Goal: Information Seeking & Learning: Check status

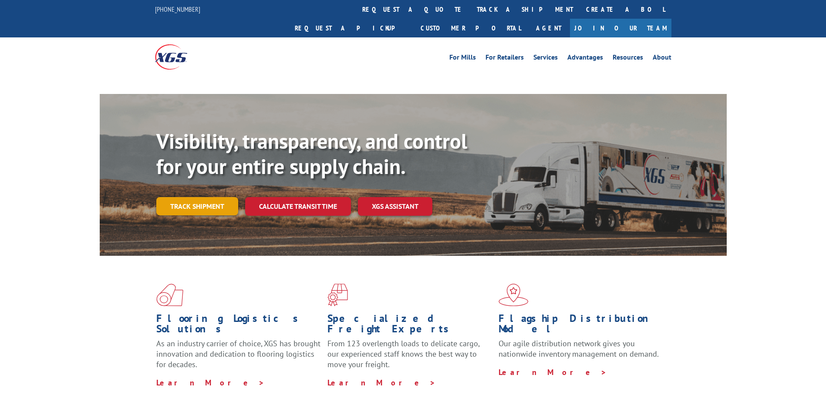
click at [212, 197] on link "Track shipment" at bounding box center [197, 206] width 82 height 18
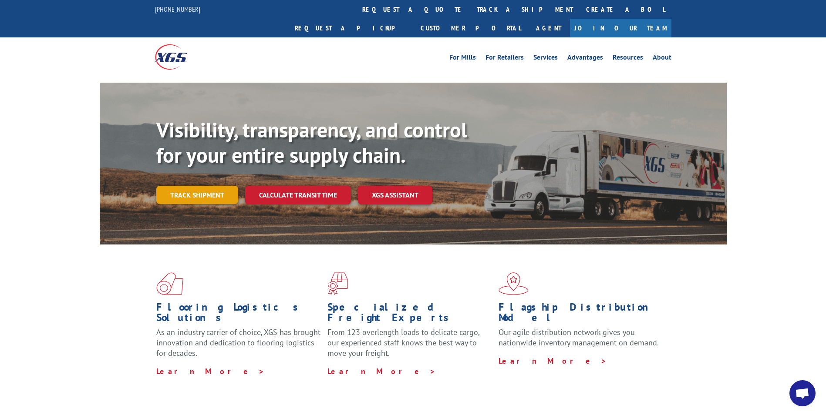
click at [206, 186] on link "Track shipment" at bounding box center [197, 195] width 82 height 18
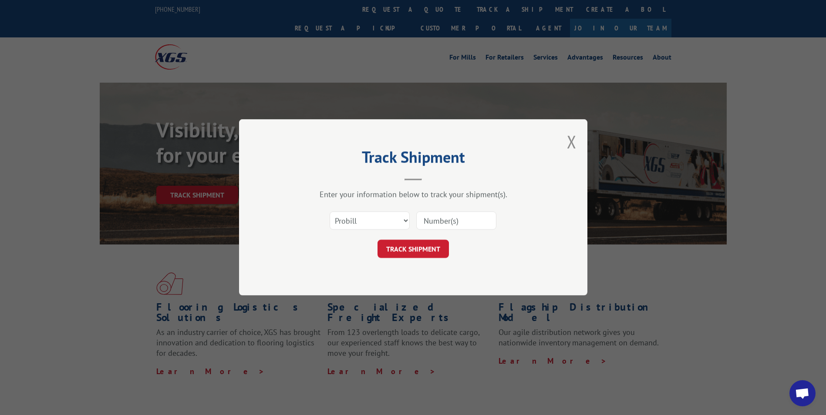
click at [425, 221] on input at bounding box center [456, 221] width 80 height 18
paste input "2848935"
type input "2848935"
click at [417, 244] on button "TRACK SHIPMENT" at bounding box center [413, 249] width 71 height 18
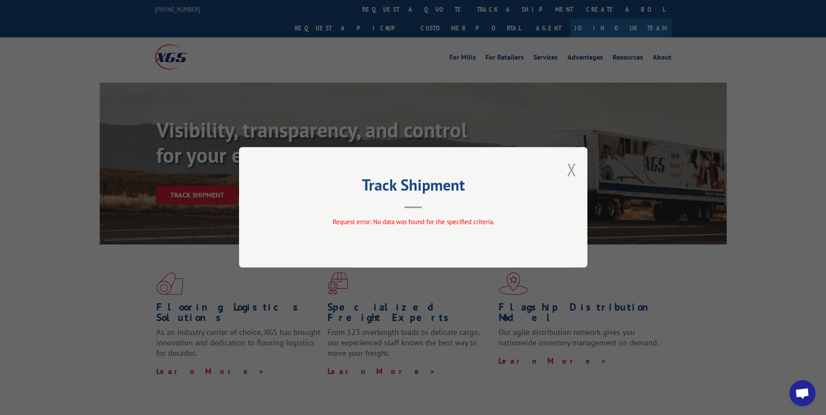
click at [574, 169] on button "Close modal" at bounding box center [572, 169] width 10 height 23
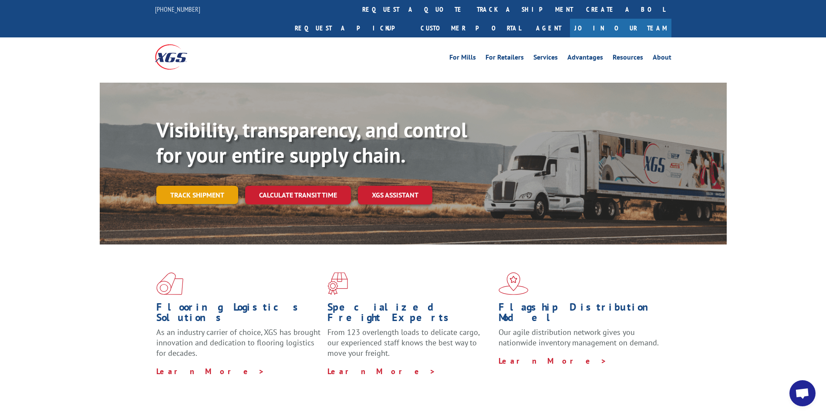
click at [199, 186] on link "Track shipment" at bounding box center [197, 195] width 82 height 18
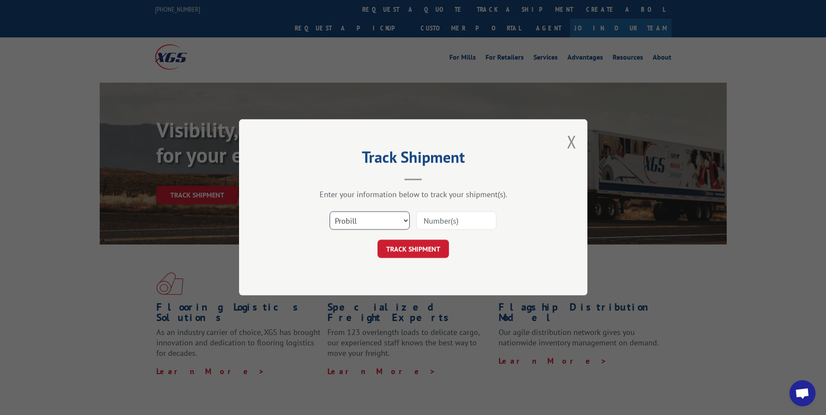
click at [372, 225] on select "Select category... Probill BOL PO" at bounding box center [370, 221] width 80 height 18
select select "bol"
click at [330, 212] on select "Select category... Probill BOL PO" at bounding box center [370, 221] width 80 height 18
click at [438, 220] on input at bounding box center [456, 221] width 80 height 18
paste input "2848935"
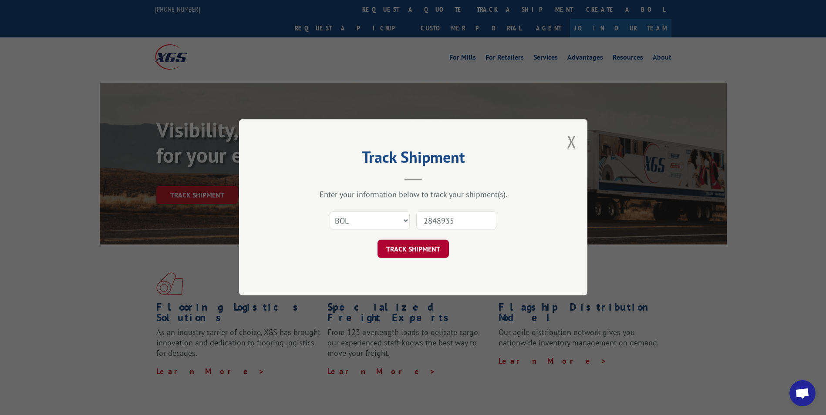
type input "2848935"
click at [425, 244] on button "TRACK SHIPMENT" at bounding box center [413, 249] width 71 height 18
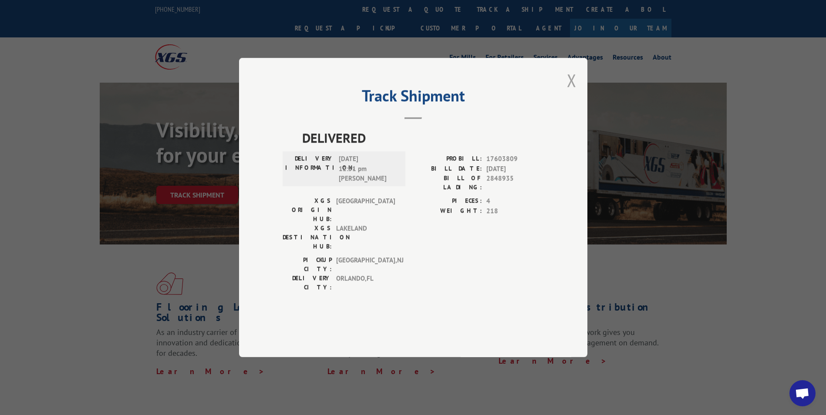
click at [570, 92] on button "Close modal" at bounding box center [572, 80] width 10 height 23
